Goal: Task Accomplishment & Management: Use online tool/utility

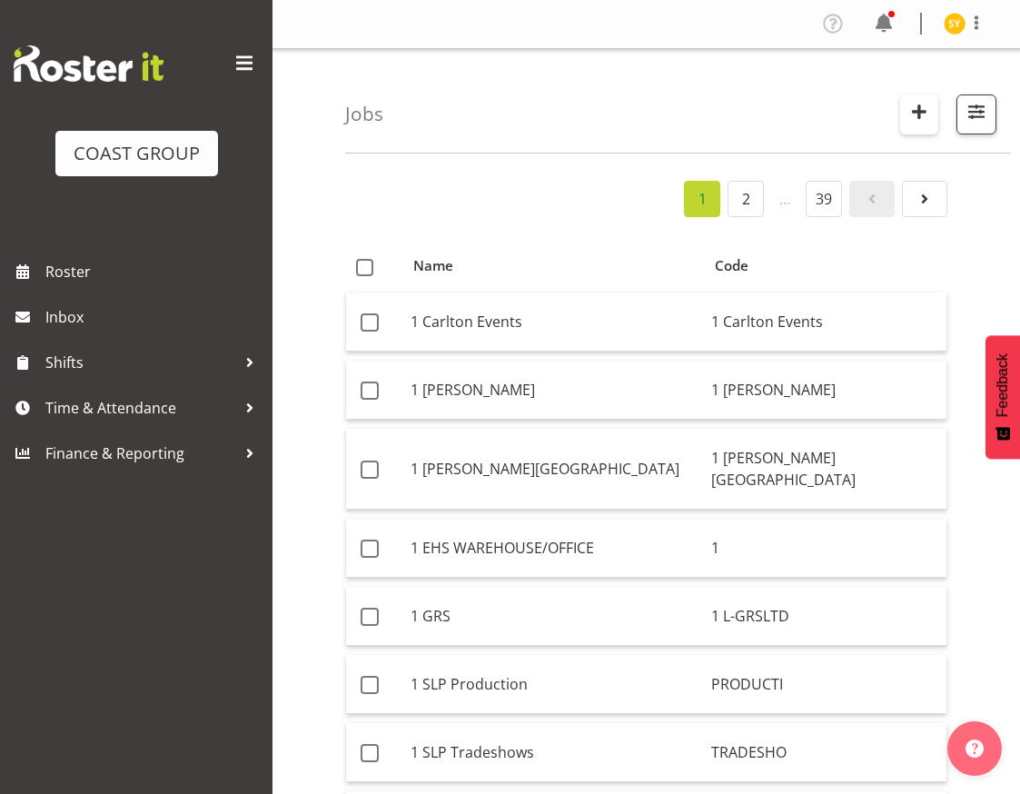
click at [907, 101] on button "button" at bounding box center [919, 114] width 38 height 40
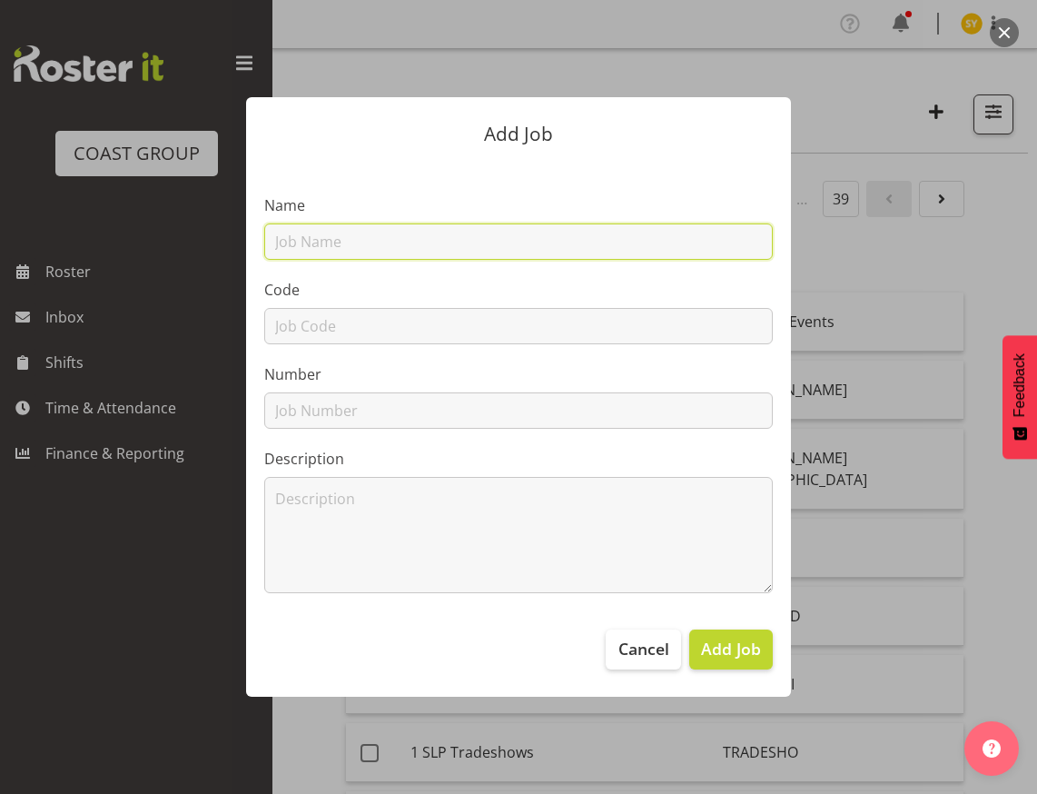
drag, startPoint x: 335, startPoint y: 252, endPoint x: 331, endPoint y: 261, distance: 9.3
click at [335, 252] on input "text" at bounding box center [518, 241] width 509 height 36
paste input "3250911I"
type input "3250911I"
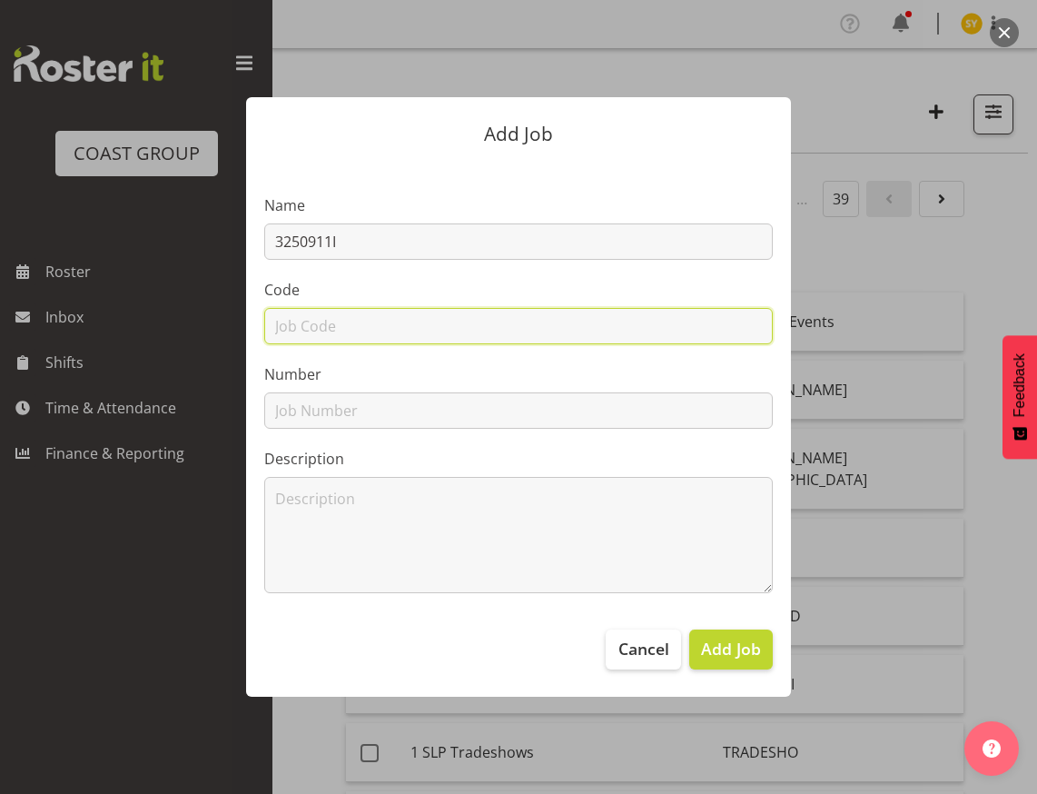
click at [299, 325] on input "text" at bounding box center [518, 326] width 509 height 36
paste input "3250911I"
type input "3250911I"
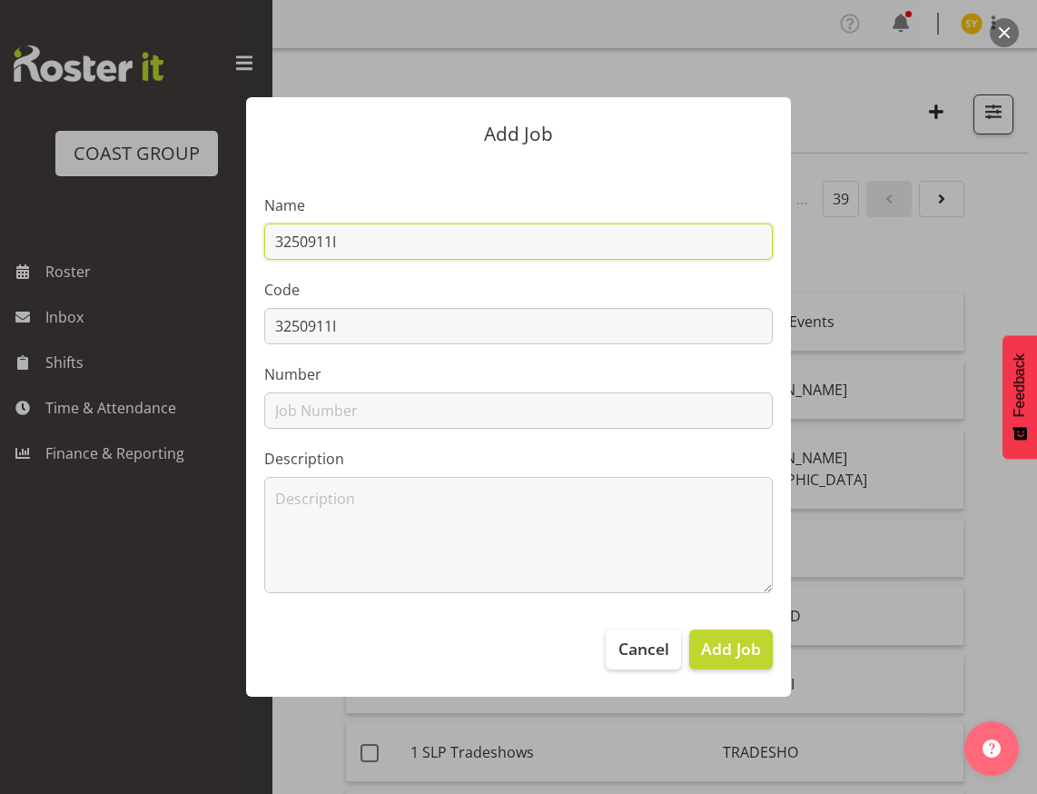
click at [418, 246] on input "3250911I" at bounding box center [518, 241] width 509 height 36
paste input "Water NZ-Water Supply Products"
drag, startPoint x: 602, startPoint y: 249, endPoint x: 19, endPoint y: 225, distance: 583.5
click at [19, 225] on div "Add Job Name 3250911I - Water NZ-Water Supply Products Code 3250911I Number Des…" at bounding box center [518, 397] width 1037 height 794
type input "3250911I - Water NZ-Water Supply Products"
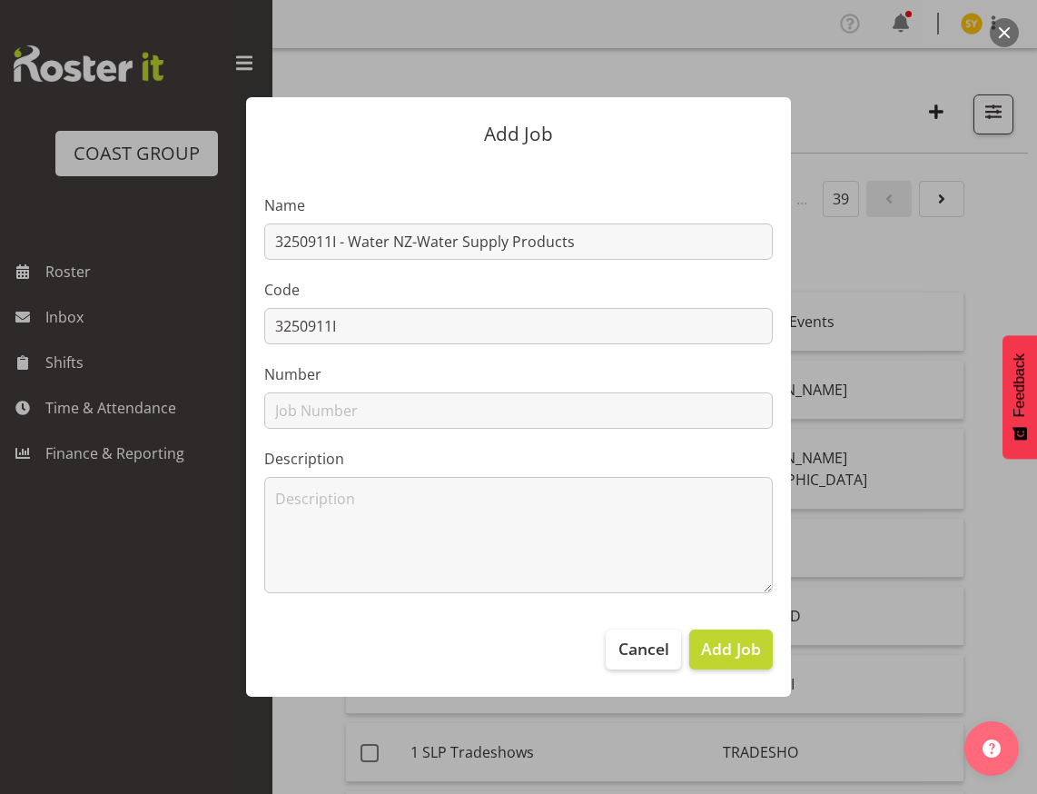
click at [968, 536] on div at bounding box center [518, 397] width 1037 height 794
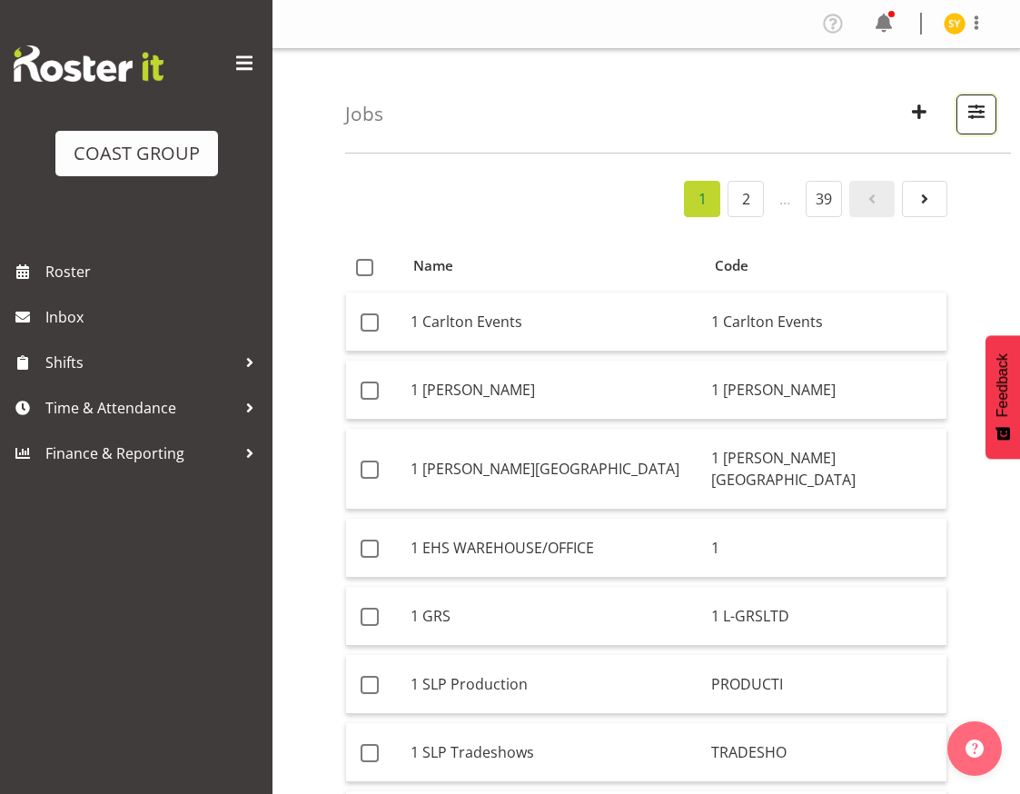
click at [966, 122] on span "button" at bounding box center [976, 112] width 24 height 24
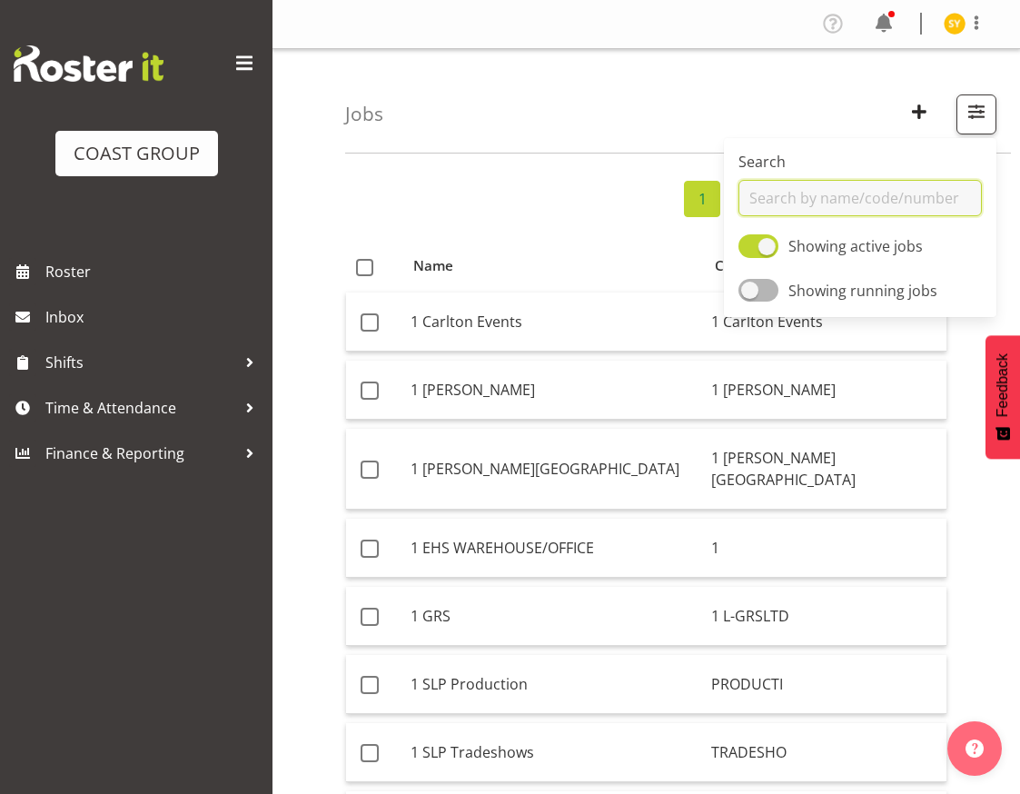
click at [833, 206] on input "text" at bounding box center [859, 198] width 243 height 36
paste input "[PERSON_NAME]"
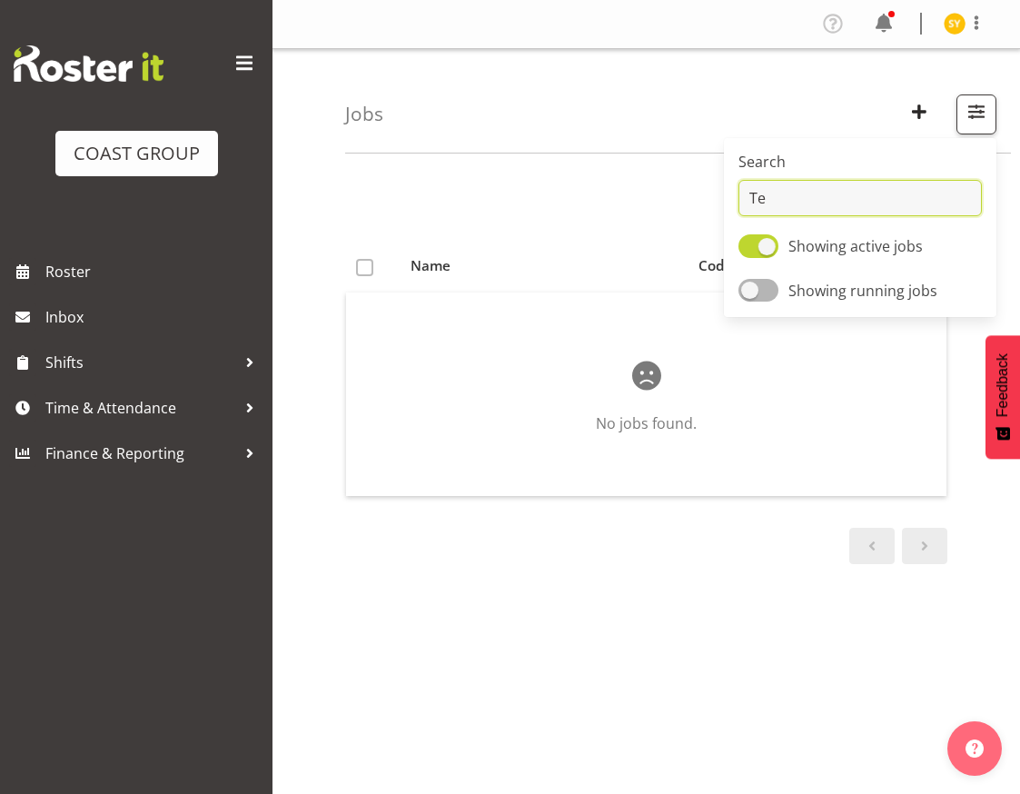
type input "T"
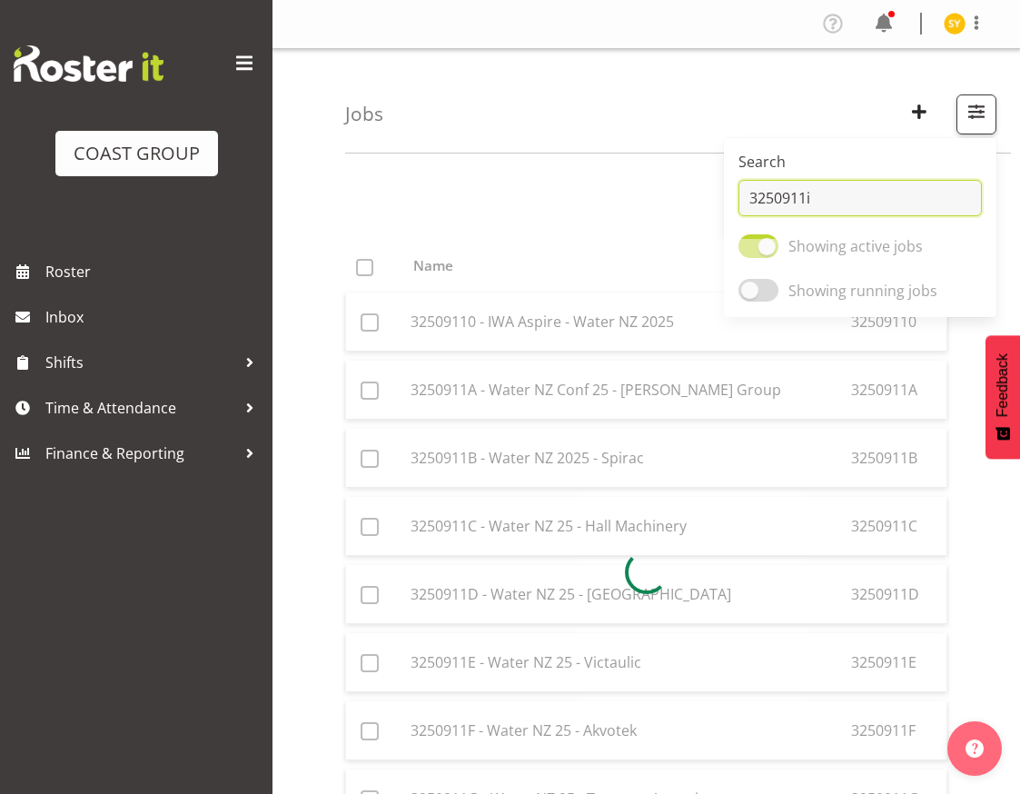
type input "3250911i"
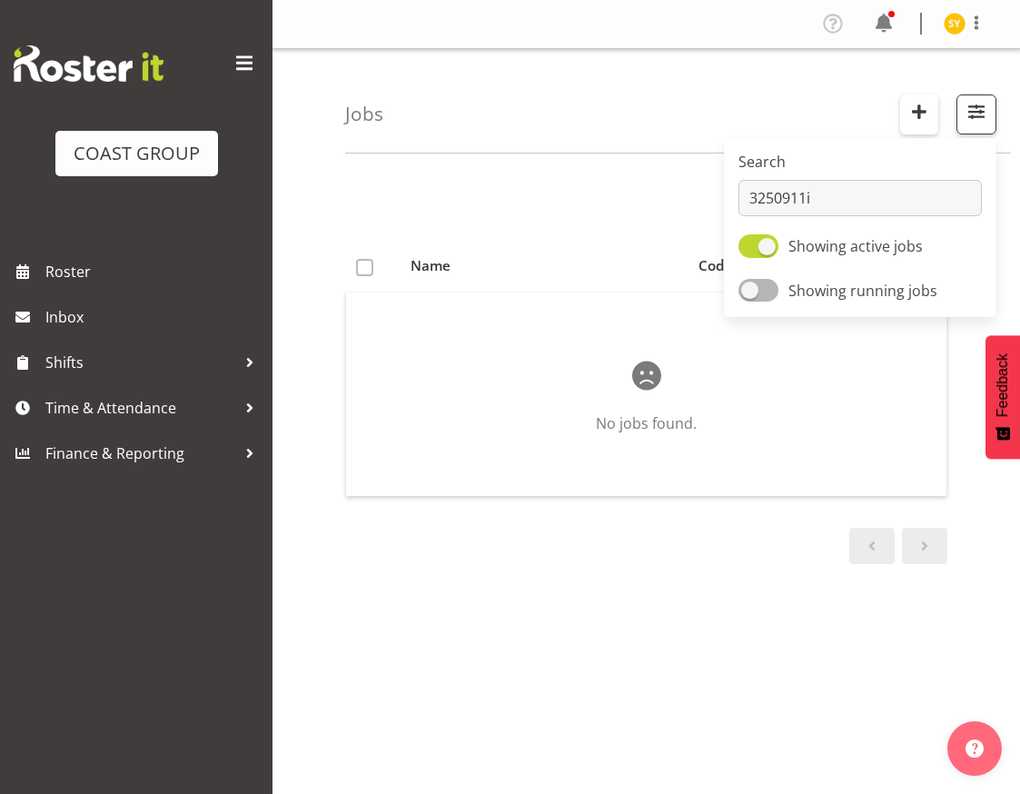
click at [924, 134] on button "button" at bounding box center [919, 114] width 38 height 40
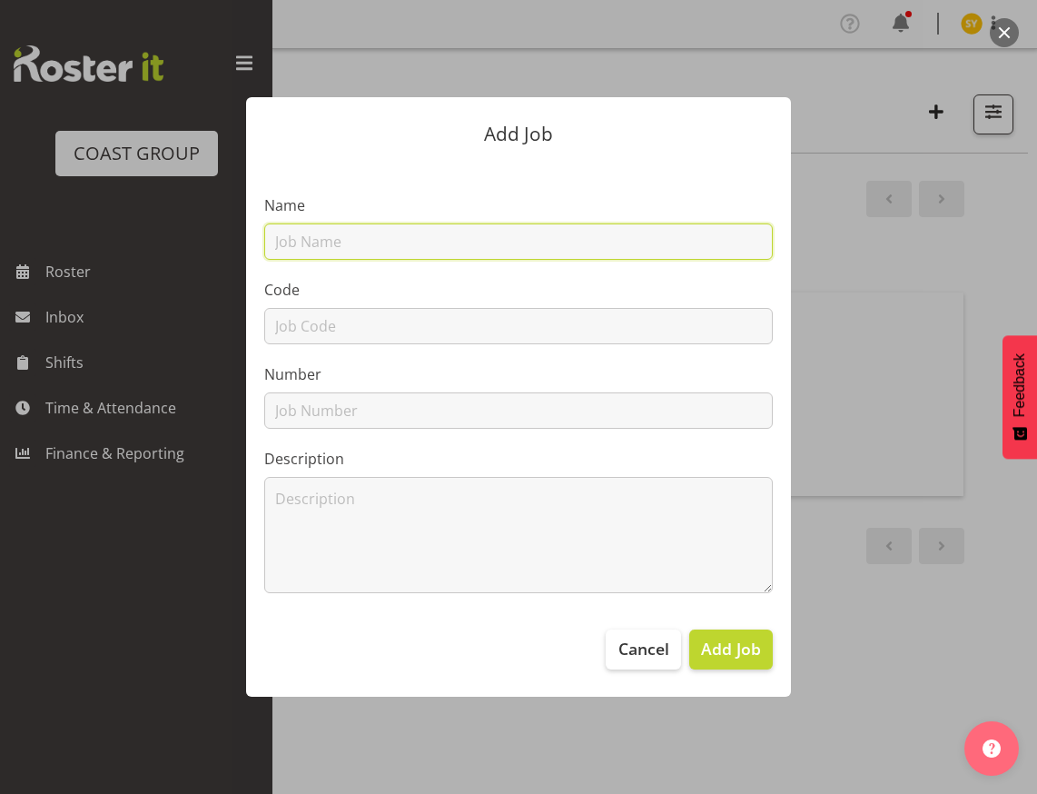
click at [395, 250] on input "text" at bounding box center [518, 241] width 509 height 36
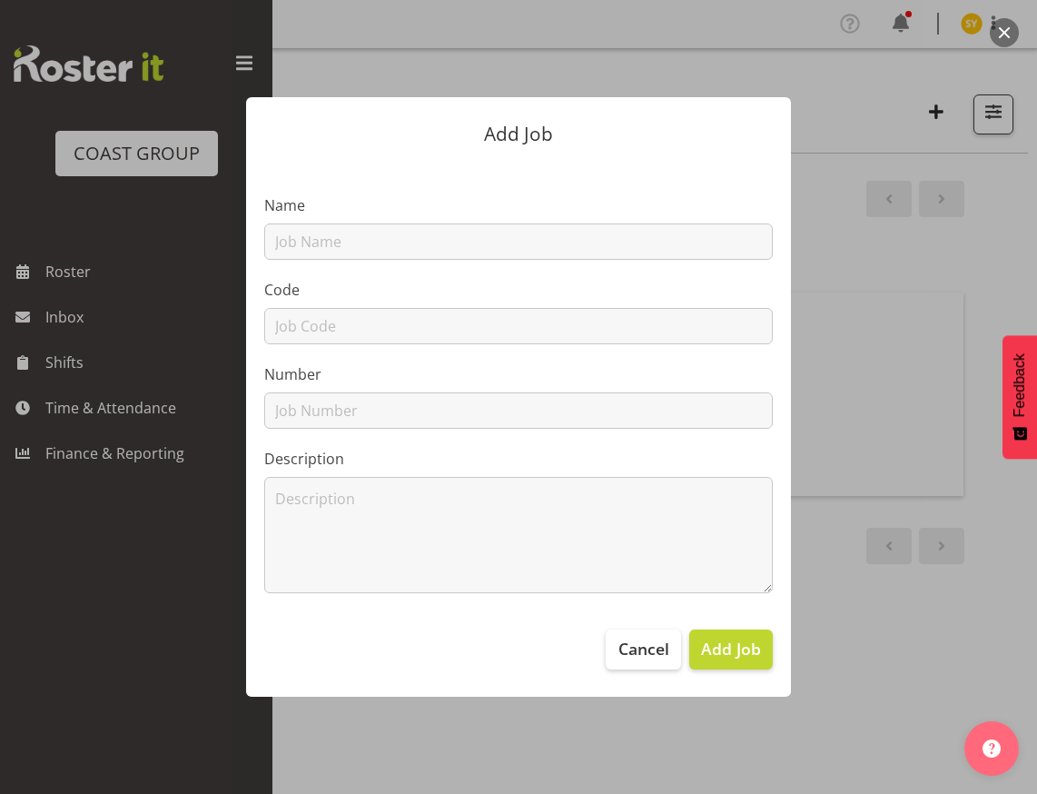
click at [949, 485] on div "Add Job Name Code Number Description Cancel Add Job" at bounding box center [519, 396] width 872 height 689
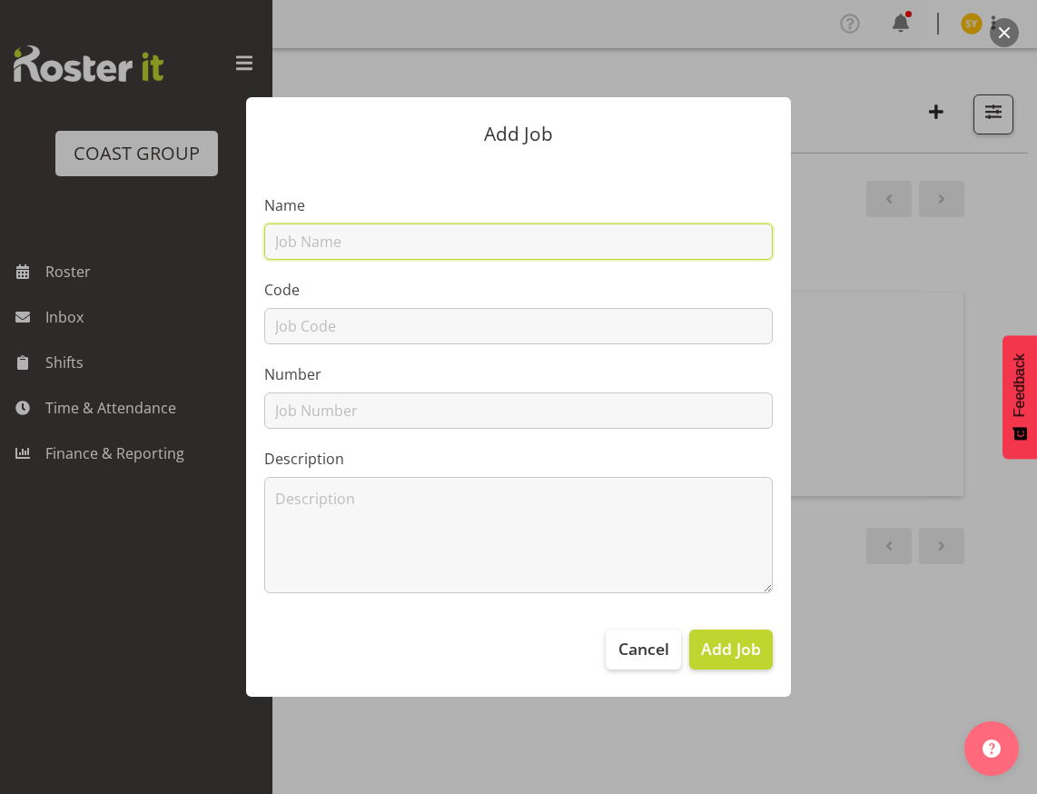
click at [372, 242] on input "text" at bounding box center [518, 241] width 509 height 36
paste input "3250911I - Water NZ-Water Supply Products"
type input "3250911I - Water NZ-Water Supply Products"
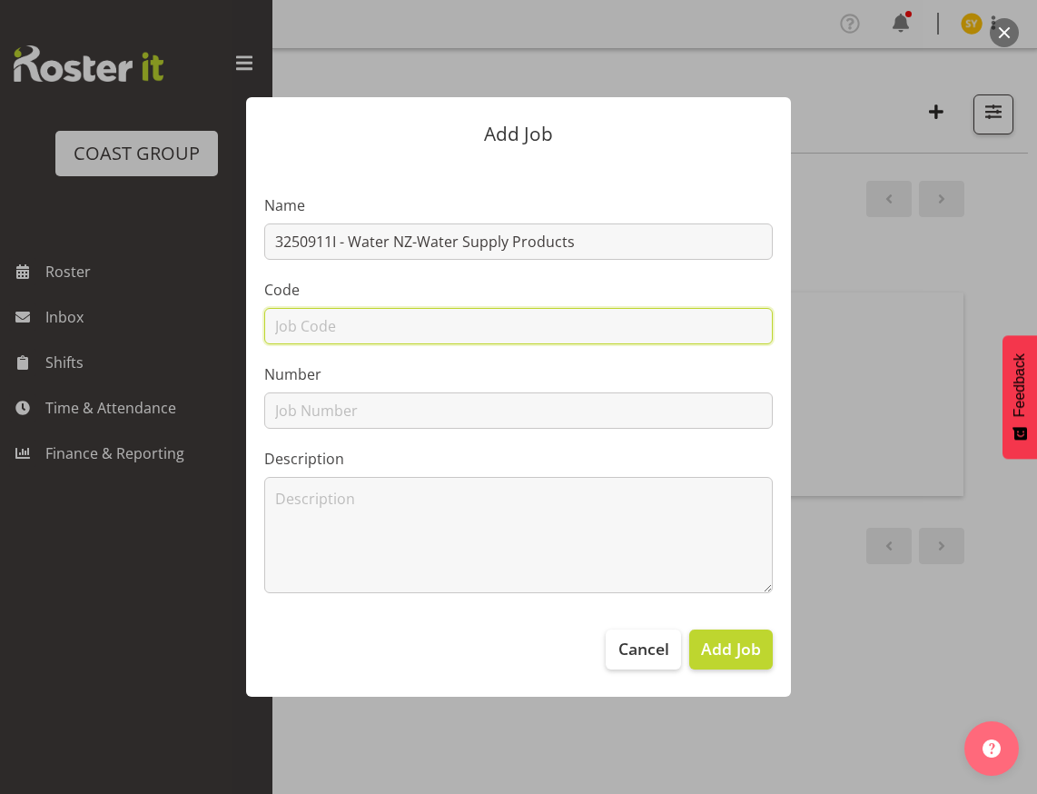
click at [318, 341] on input "text" at bounding box center [518, 326] width 509 height 36
type input "3250911I"
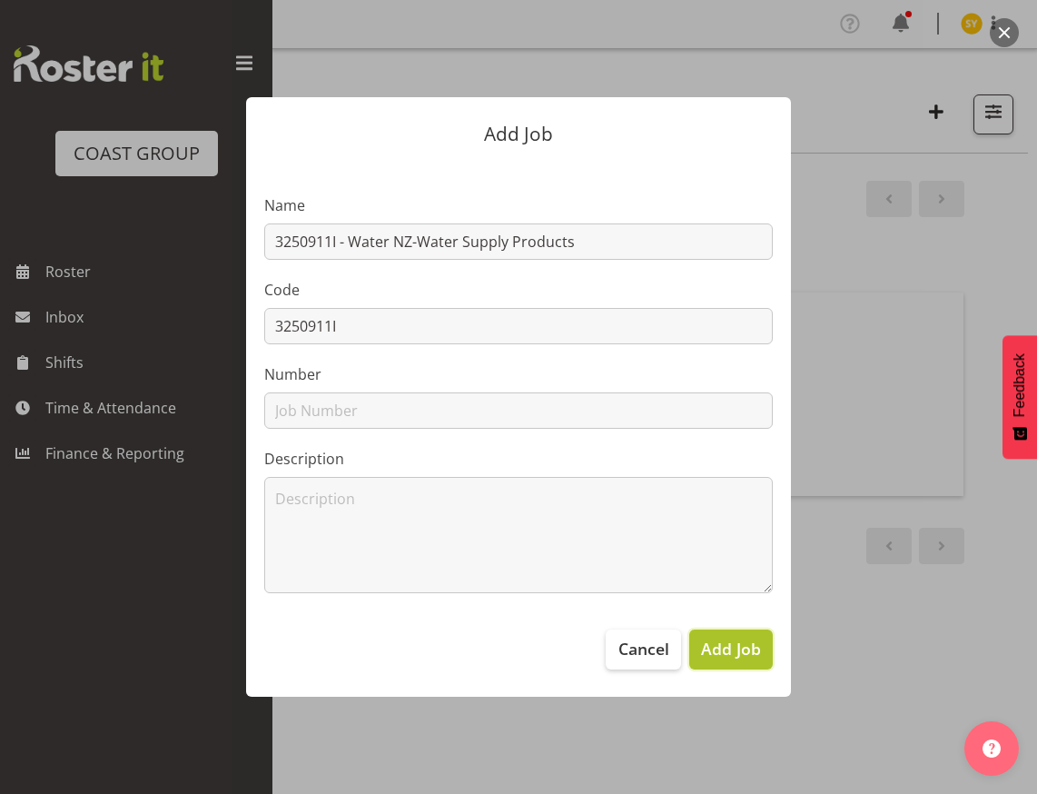
click at [733, 648] on span "Add Job" at bounding box center [731, 649] width 60 height 24
